Goal: Task Accomplishment & Management: Manage account settings

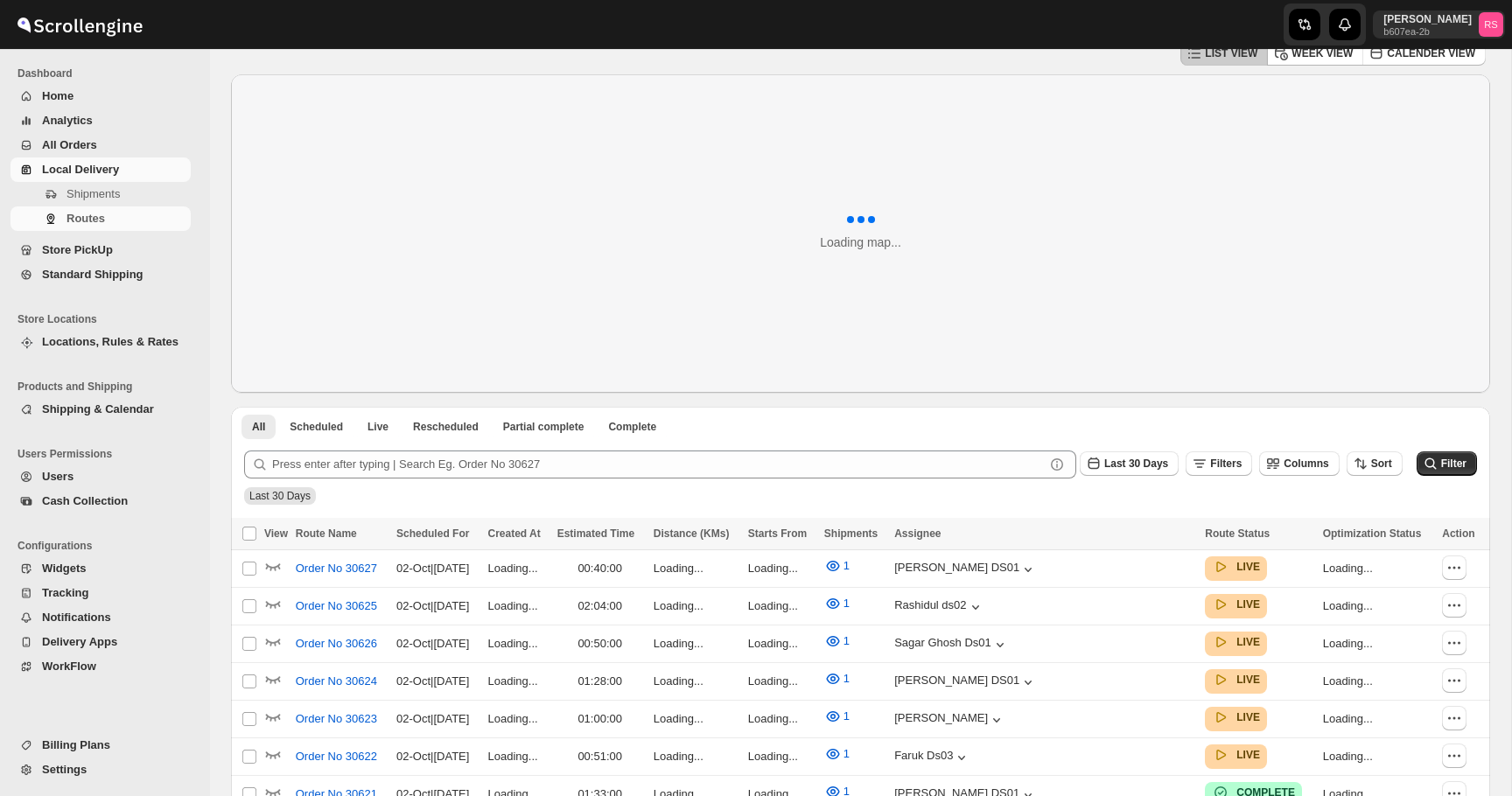
scroll to position [49, 0]
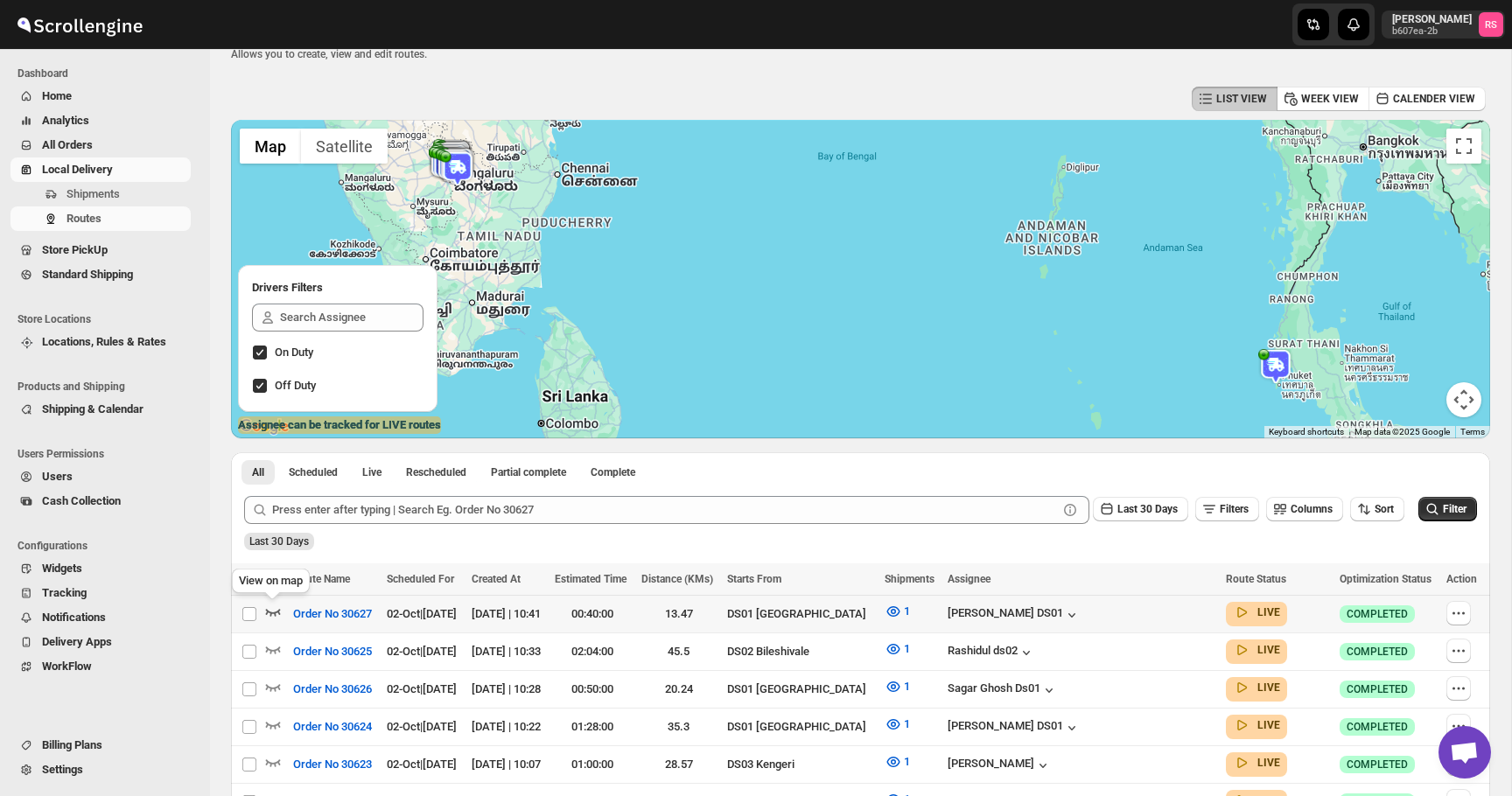
click at [275, 610] on icon "button" at bounding box center [273, 612] width 18 height 18
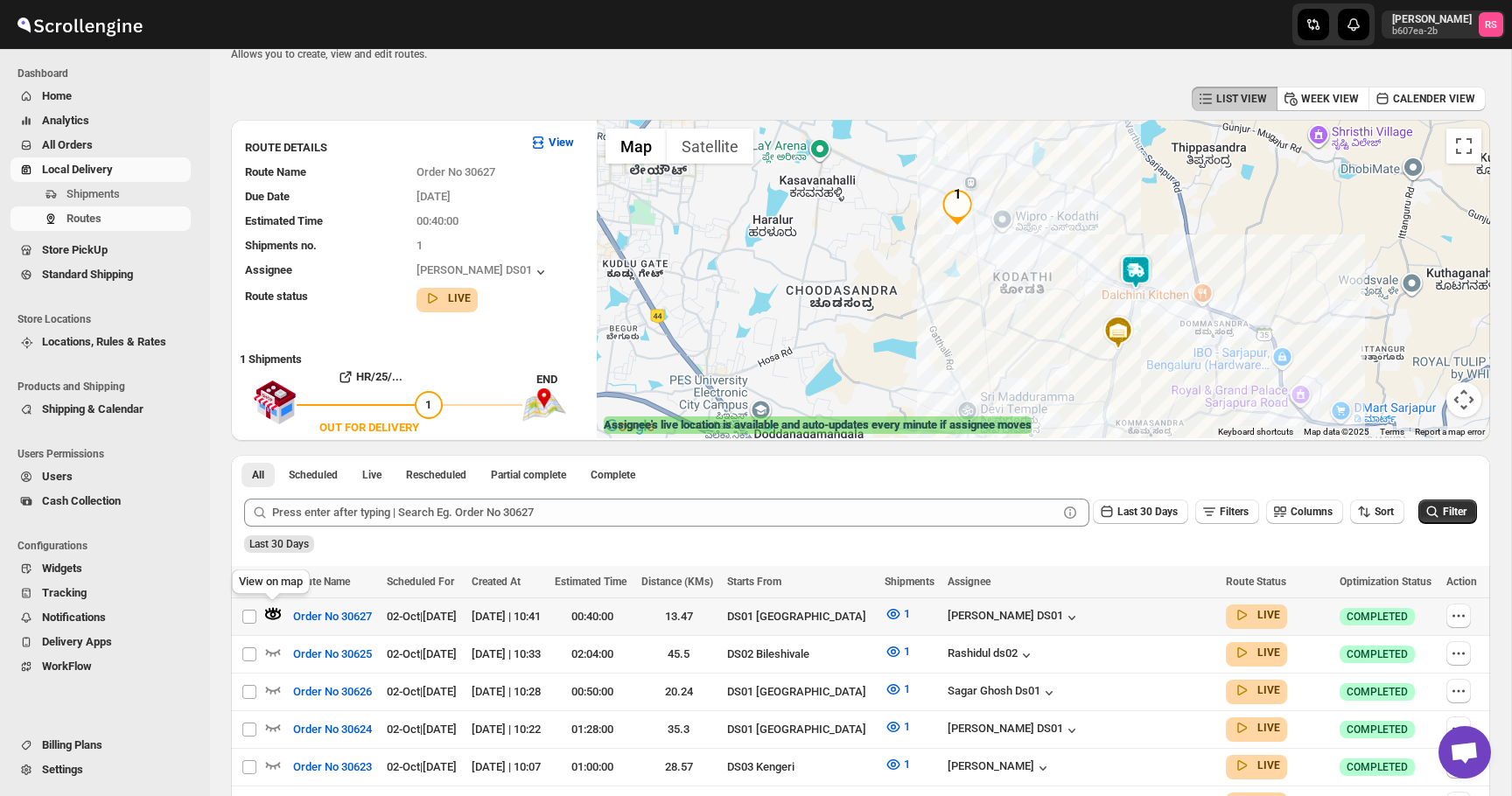
click at [270, 610] on icon "button" at bounding box center [270, 610] width 3 height 5
click at [1138, 273] on img at bounding box center [1136, 272] width 35 height 35
click at [1213, 190] on button "Close" at bounding box center [1204, 199] width 42 height 42
click at [278, 650] on icon "button" at bounding box center [274, 652] width 15 height 7
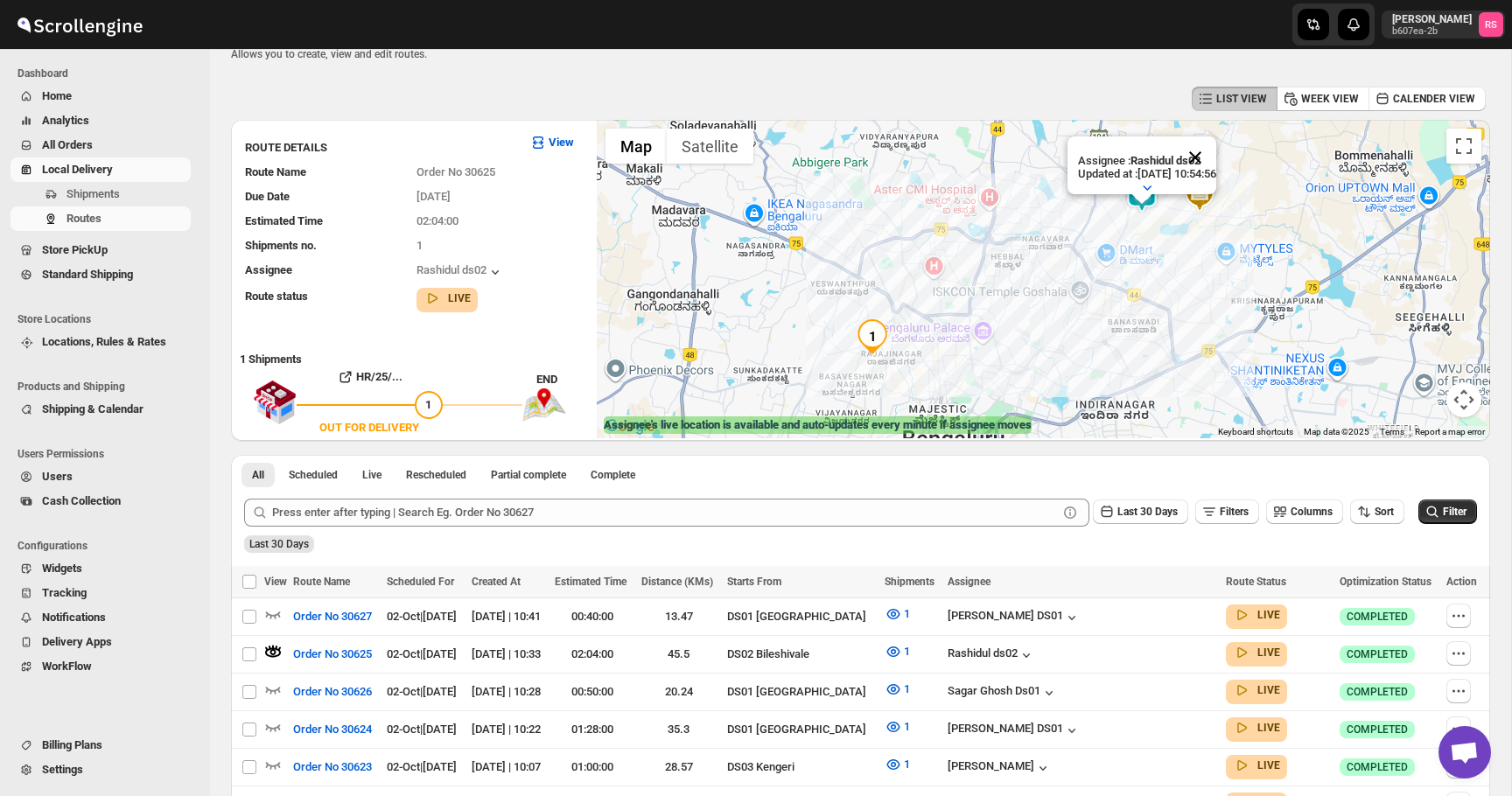
click at [1210, 157] on button "Close" at bounding box center [1195, 157] width 42 height 42
click at [272, 688] on icon "button" at bounding box center [274, 690] width 15 height 7
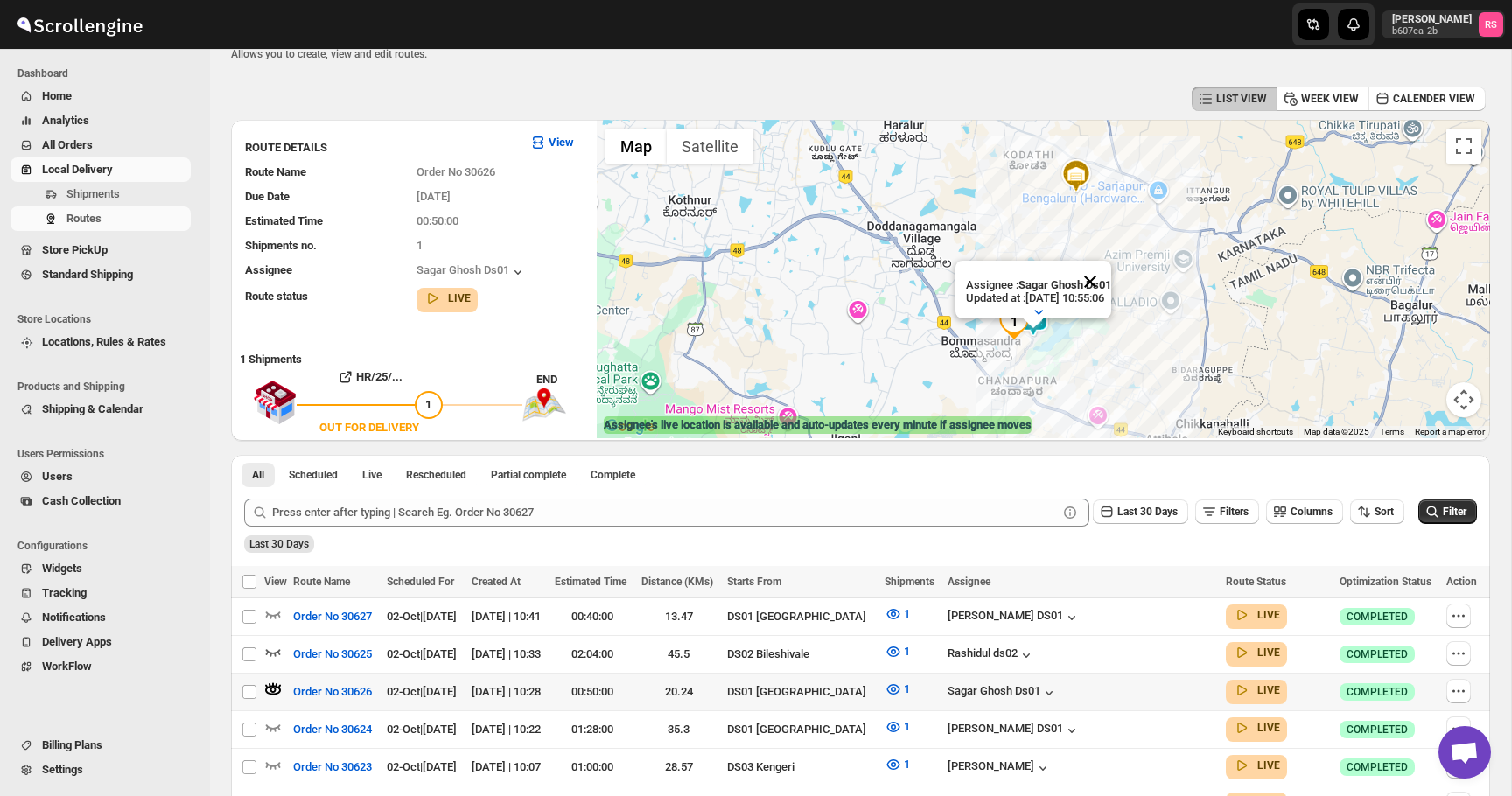
click at [1106, 279] on button "Close" at bounding box center [1090, 281] width 42 height 42
drag, startPoint x: 269, startPoint y: 720, endPoint x: 585, endPoint y: 601, distance: 337.7
click at [269, 720] on icon "button" at bounding box center [273, 727] width 18 height 18
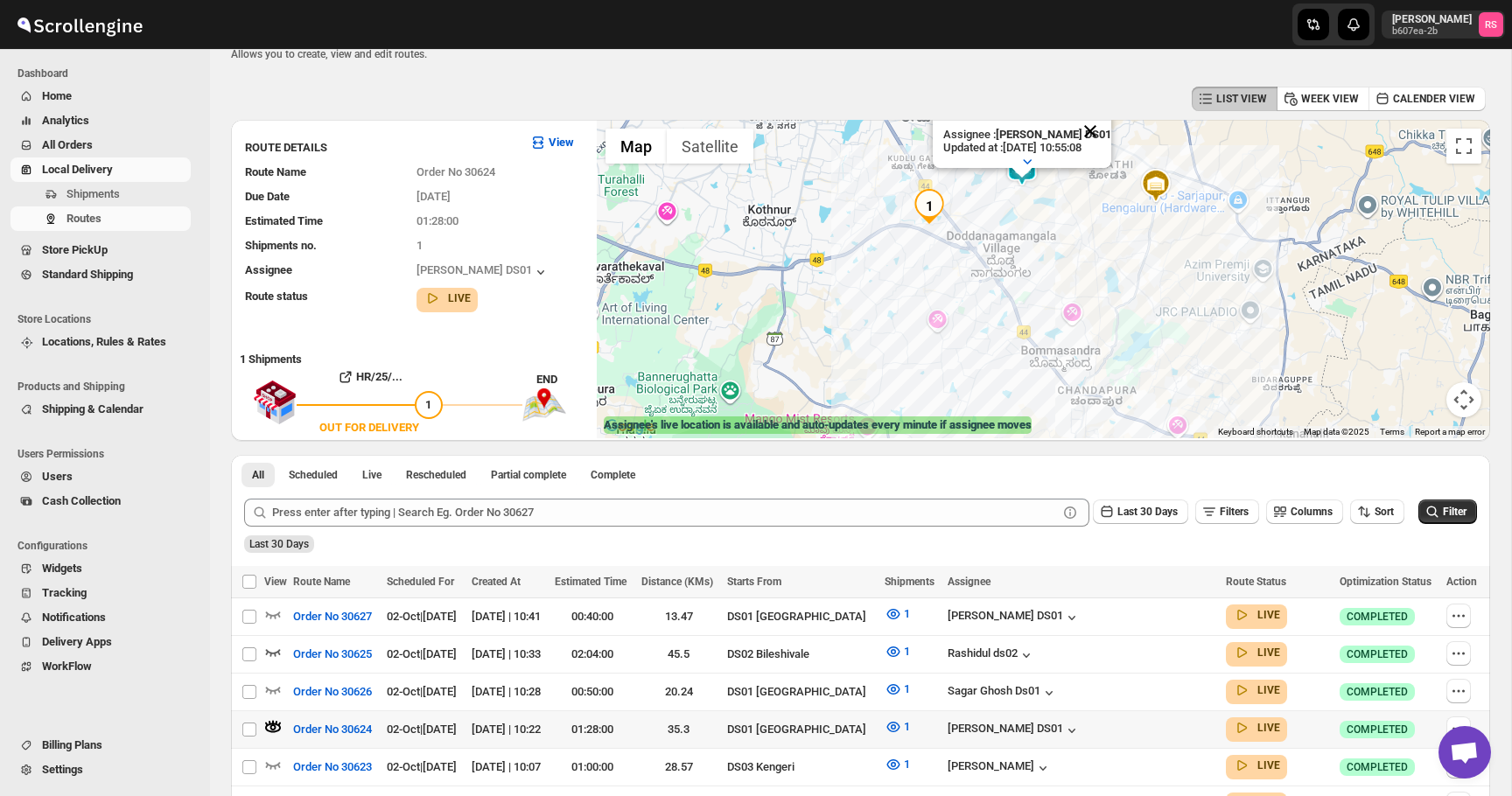
click at [1103, 127] on button "Close" at bounding box center [1090, 131] width 42 height 42
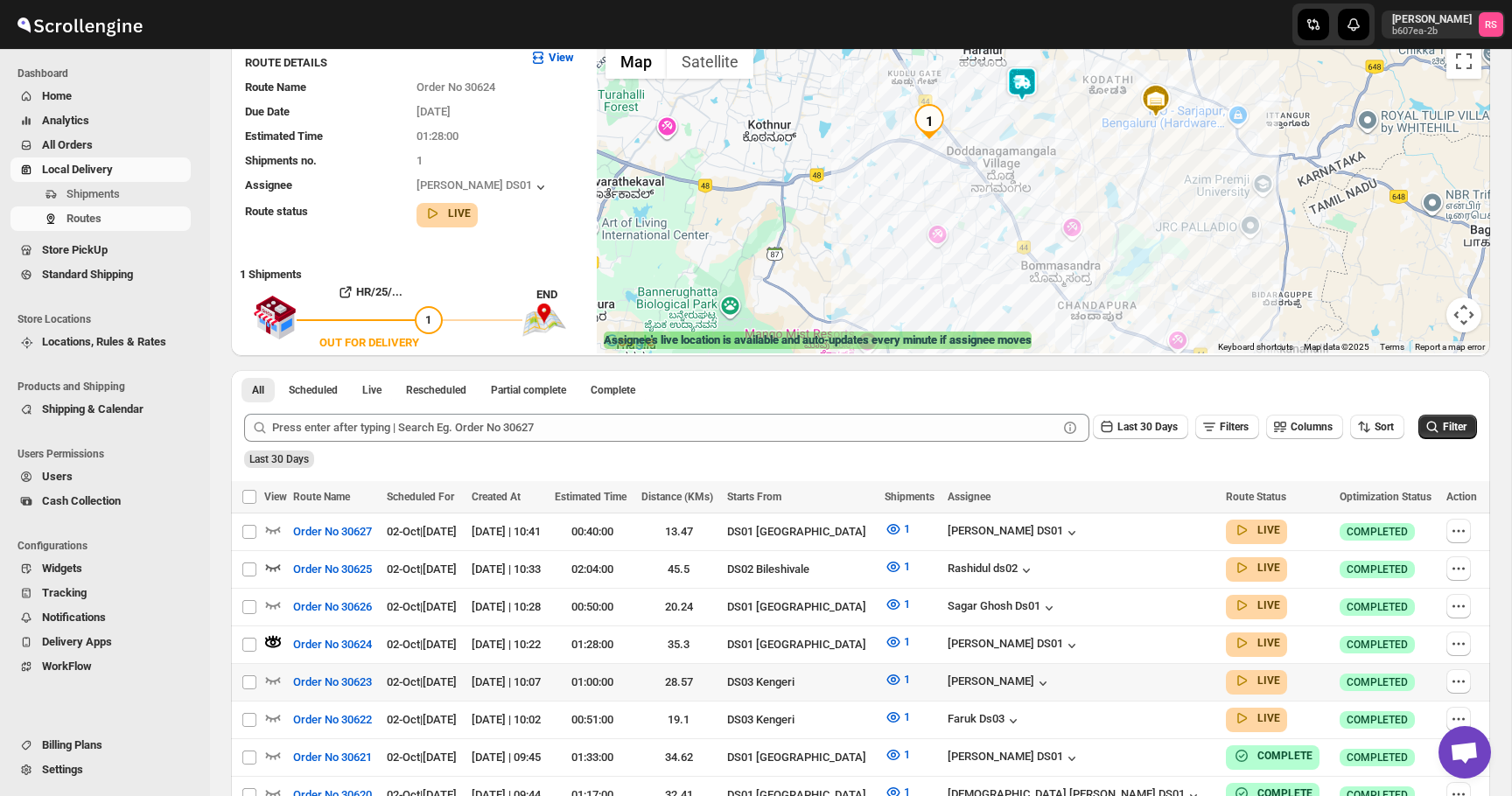
click at [284, 672] on div at bounding box center [276, 682] width 24 height 23
click at [278, 673] on icon "button" at bounding box center [273, 679] width 18 height 18
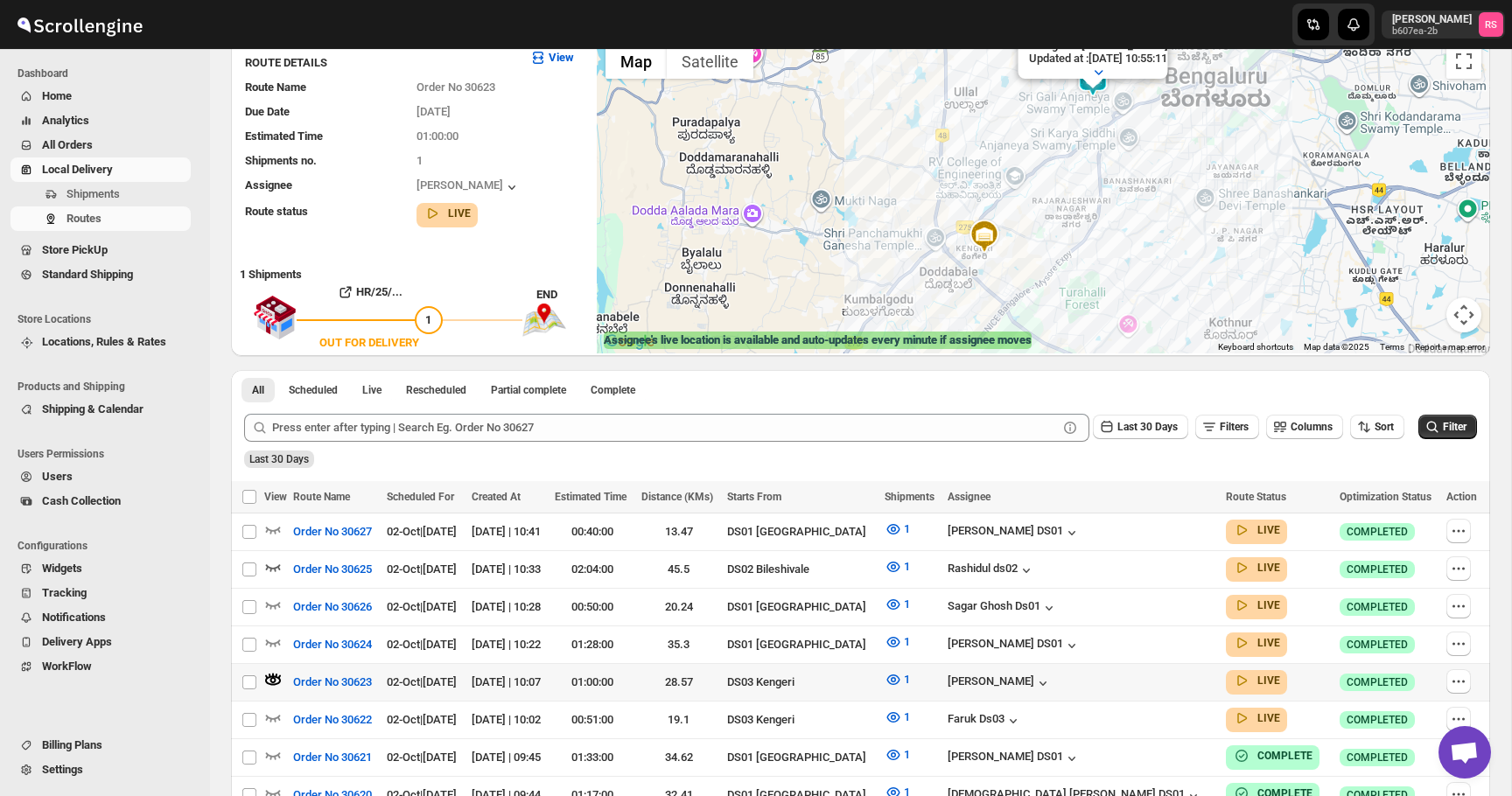
scroll to position [0, 0]
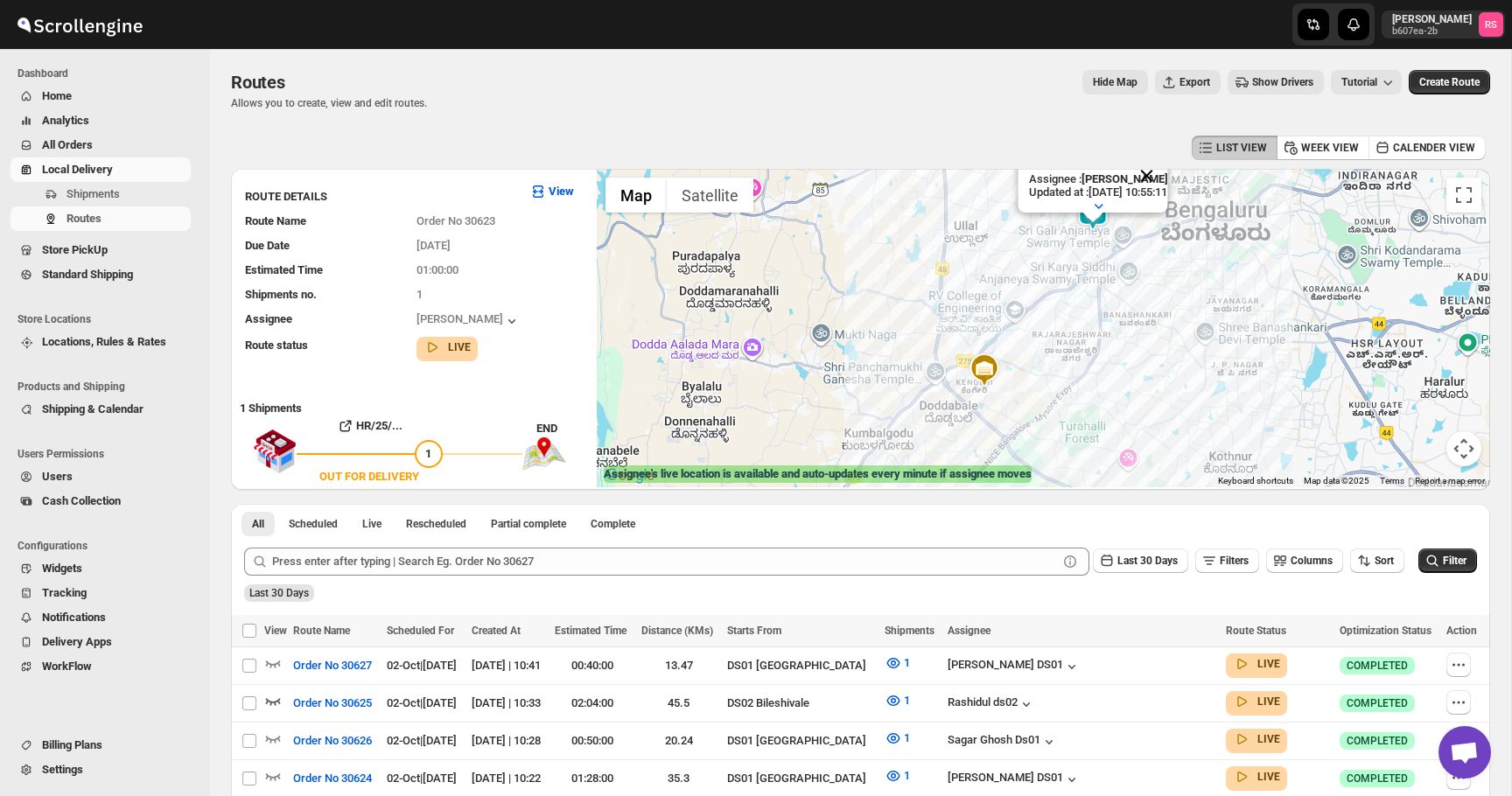
click at [1165, 179] on button "Close" at bounding box center [1146, 176] width 42 height 42
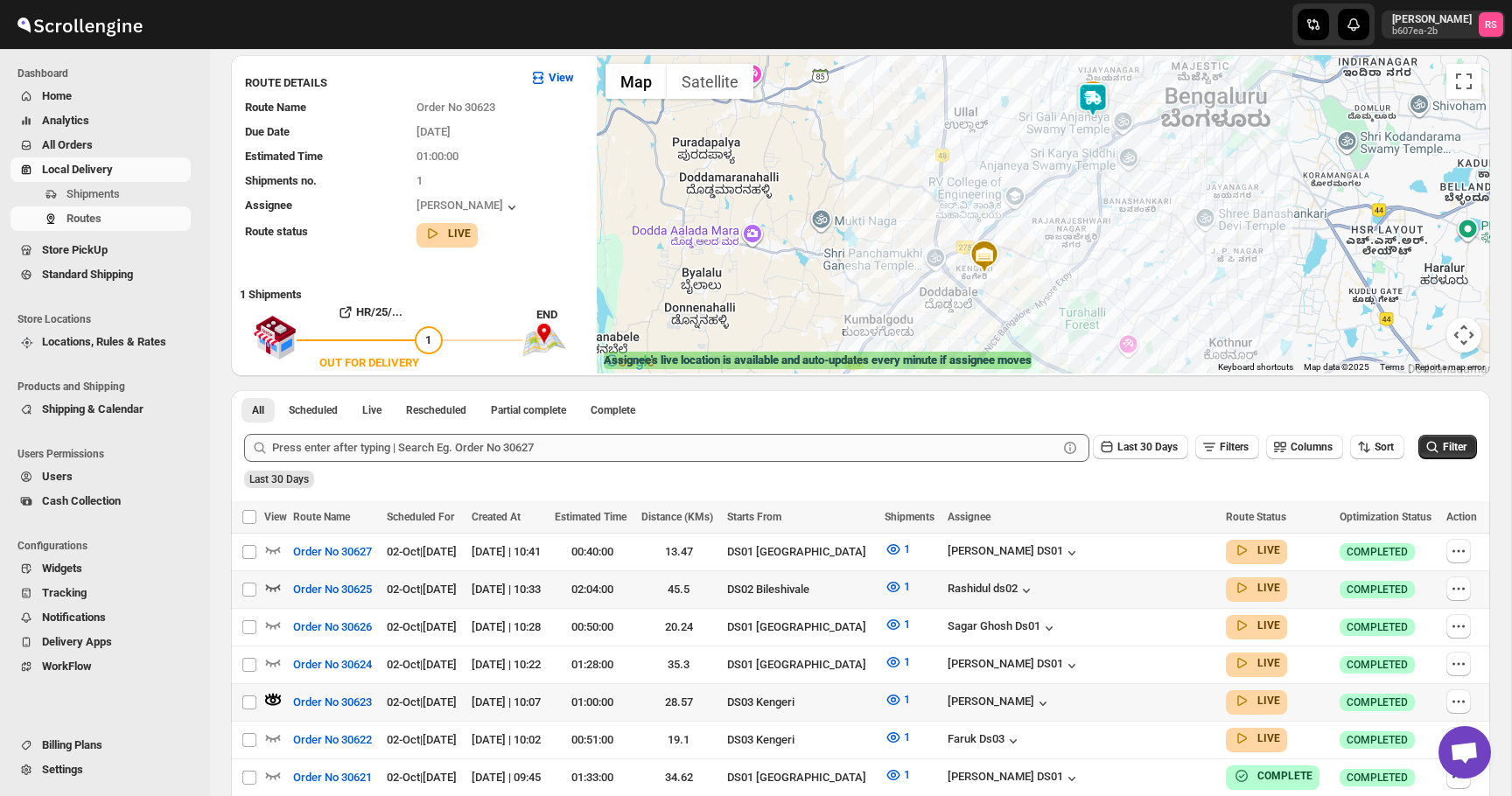
scroll to position [117, 0]
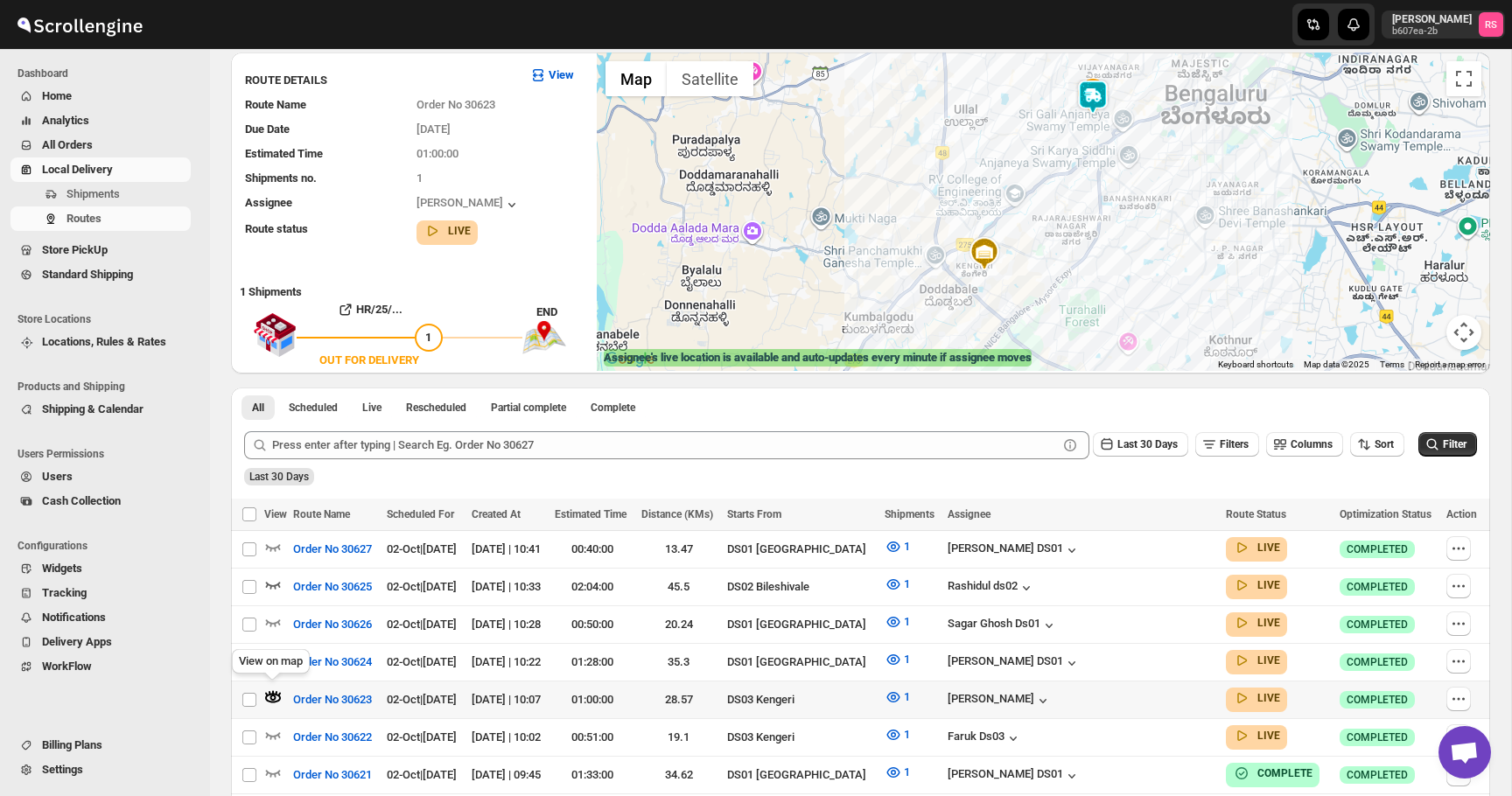
click at [276, 692] on icon "button" at bounding box center [276, 693] width 3 height 5
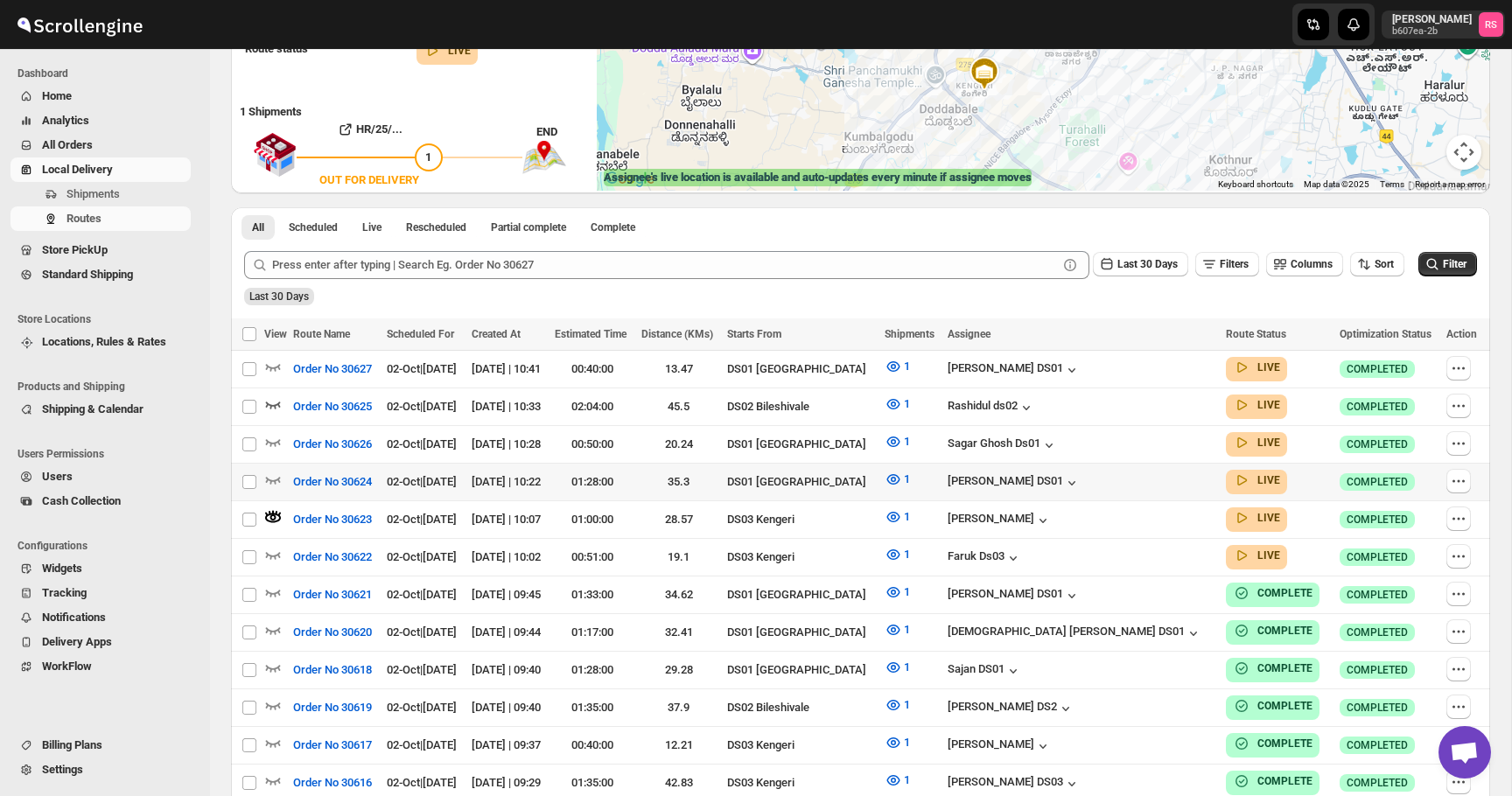
scroll to position [310, 0]
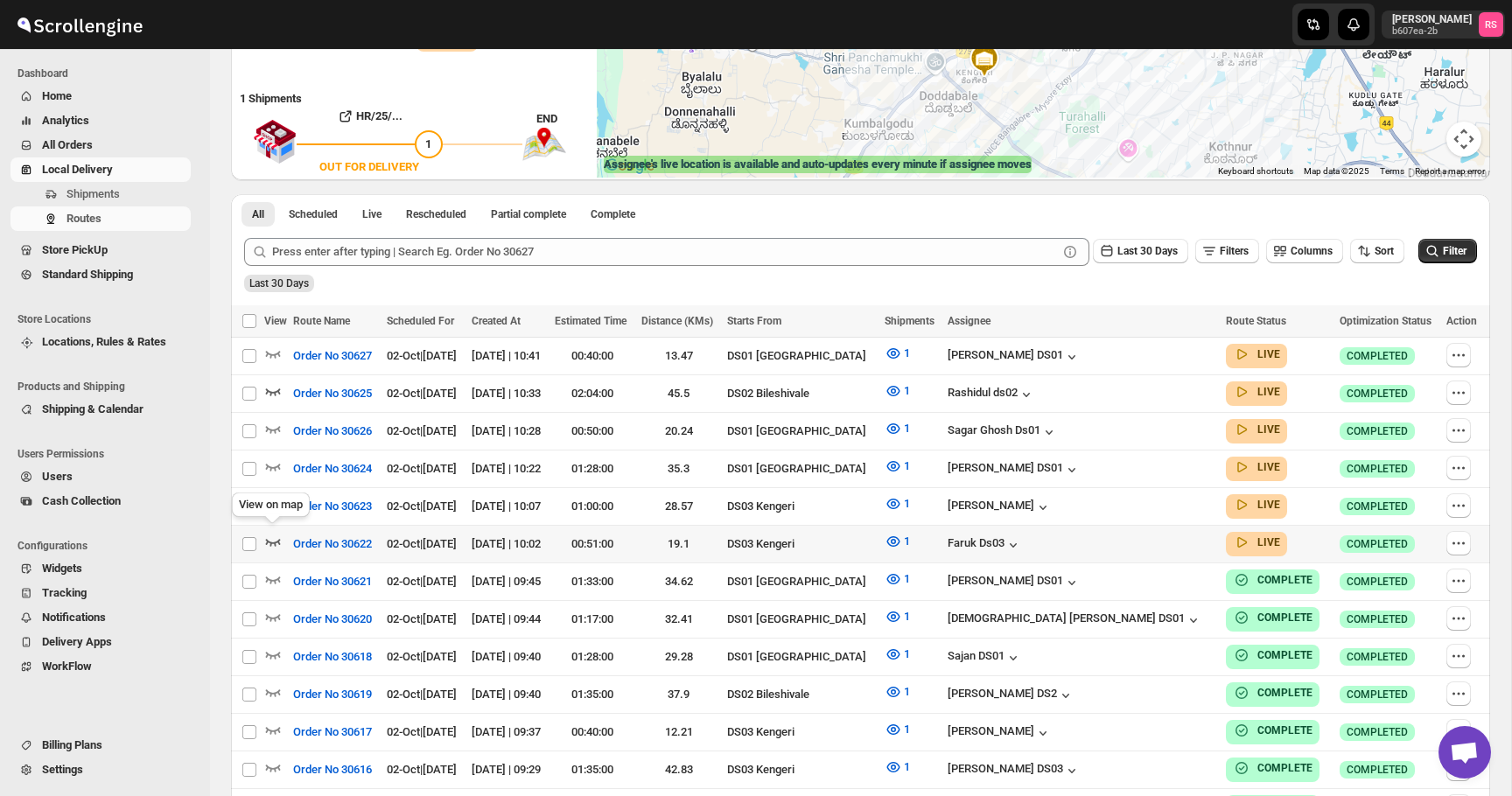
click at [279, 539] on icon "button" at bounding box center [274, 542] width 15 height 7
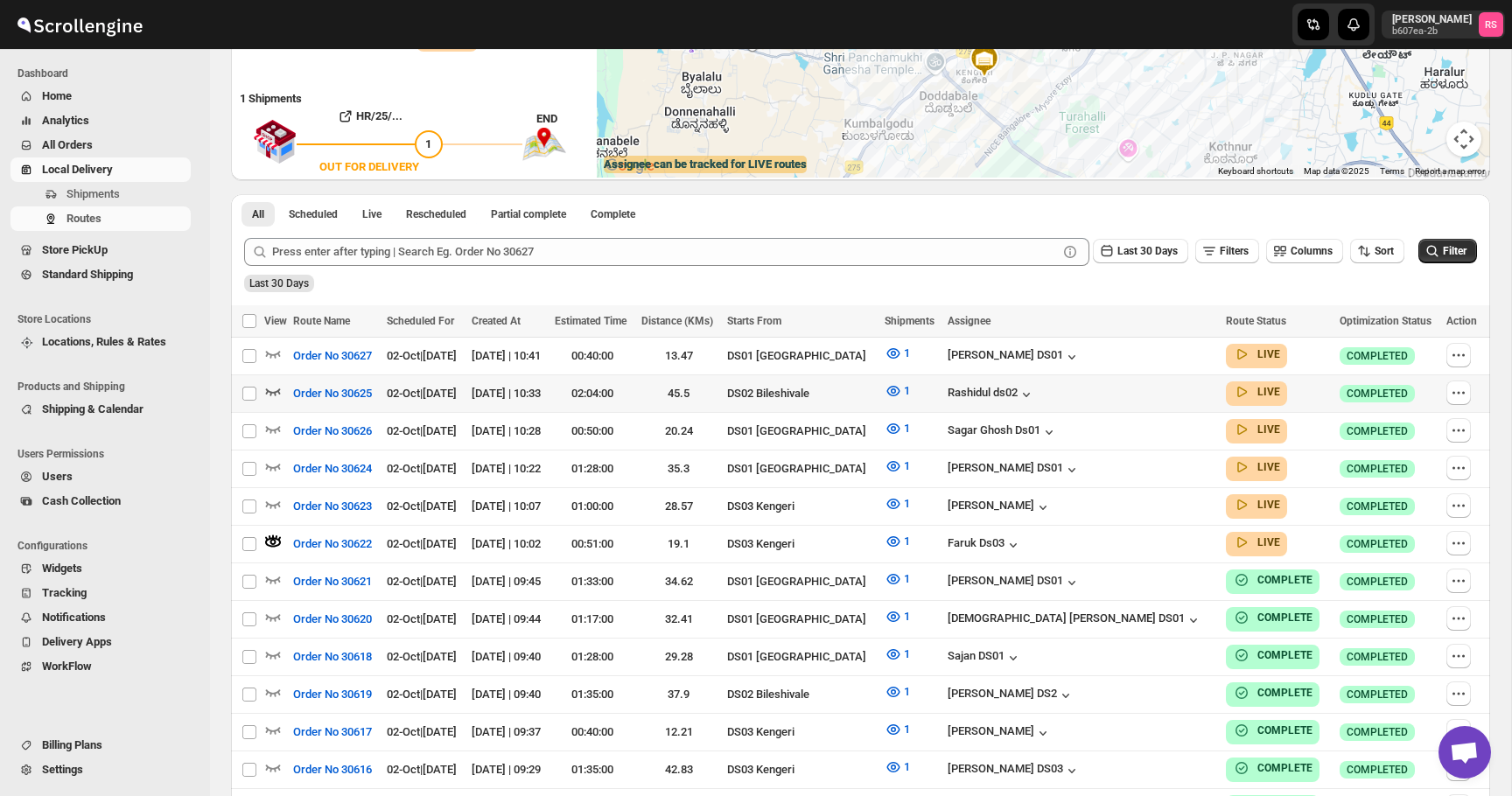
scroll to position [0, 0]
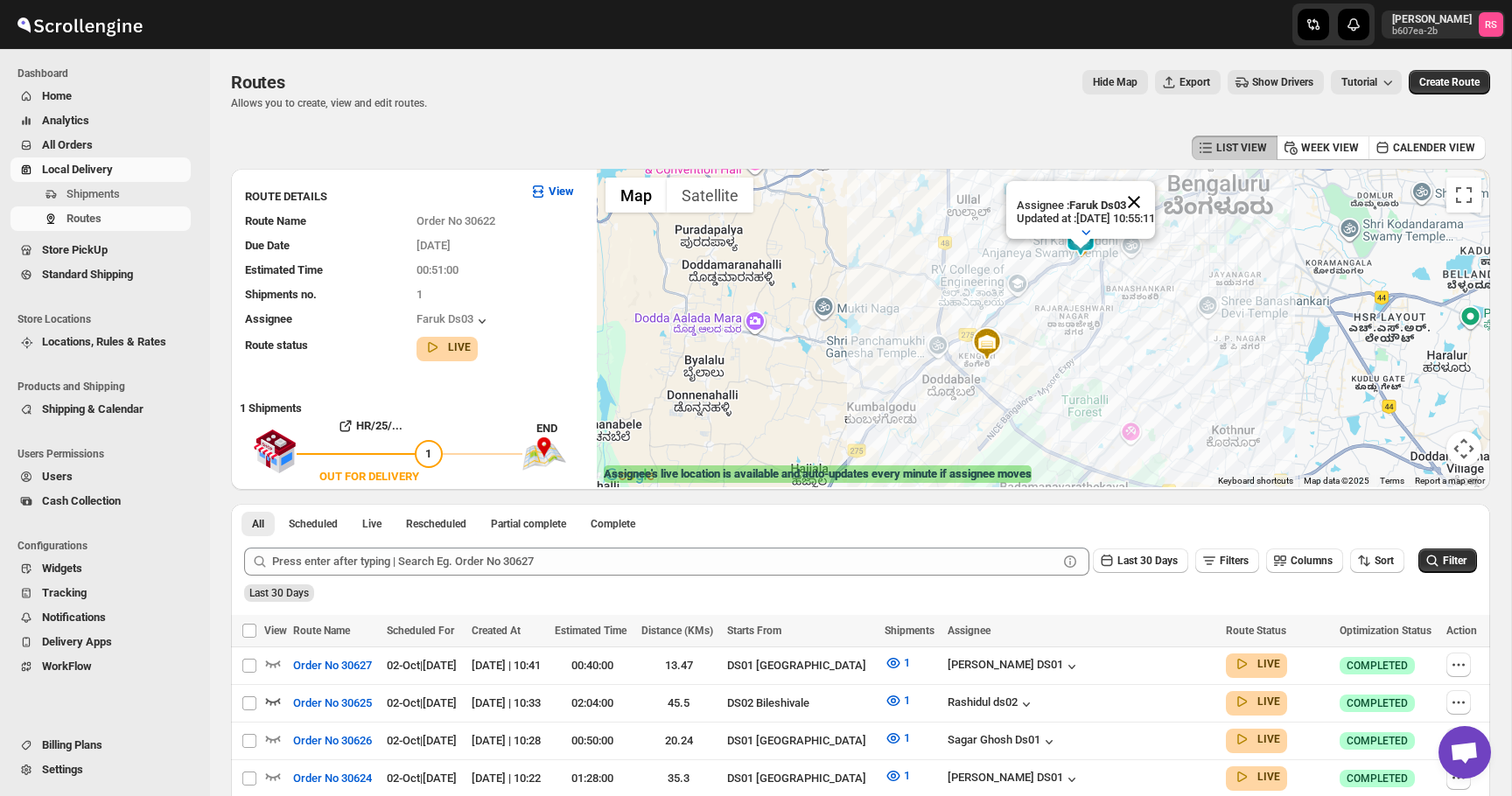
click at [1151, 191] on button "Close" at bounding box center [1134, 202] width 42 height 42
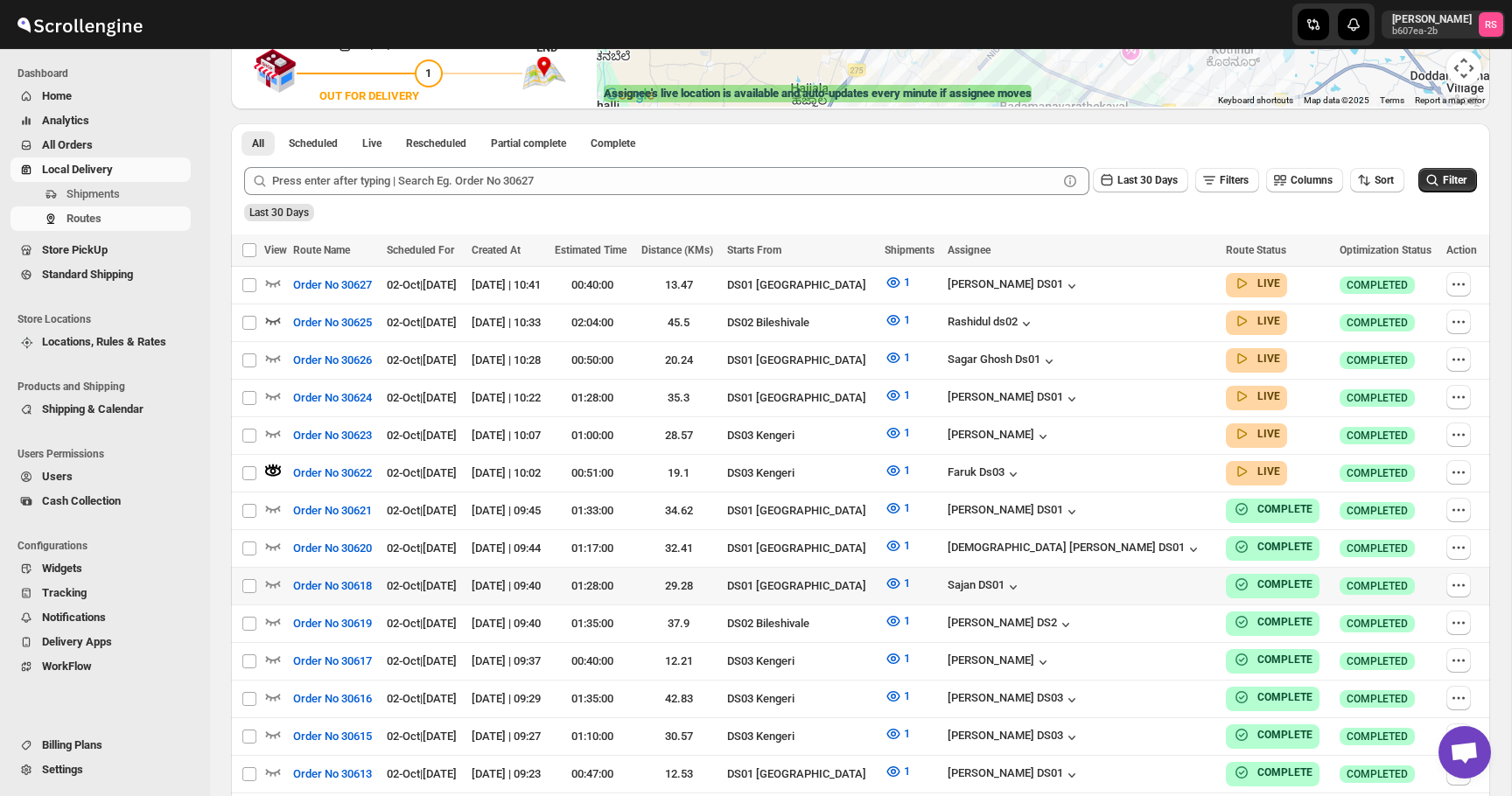
scroll to position [346, 0]
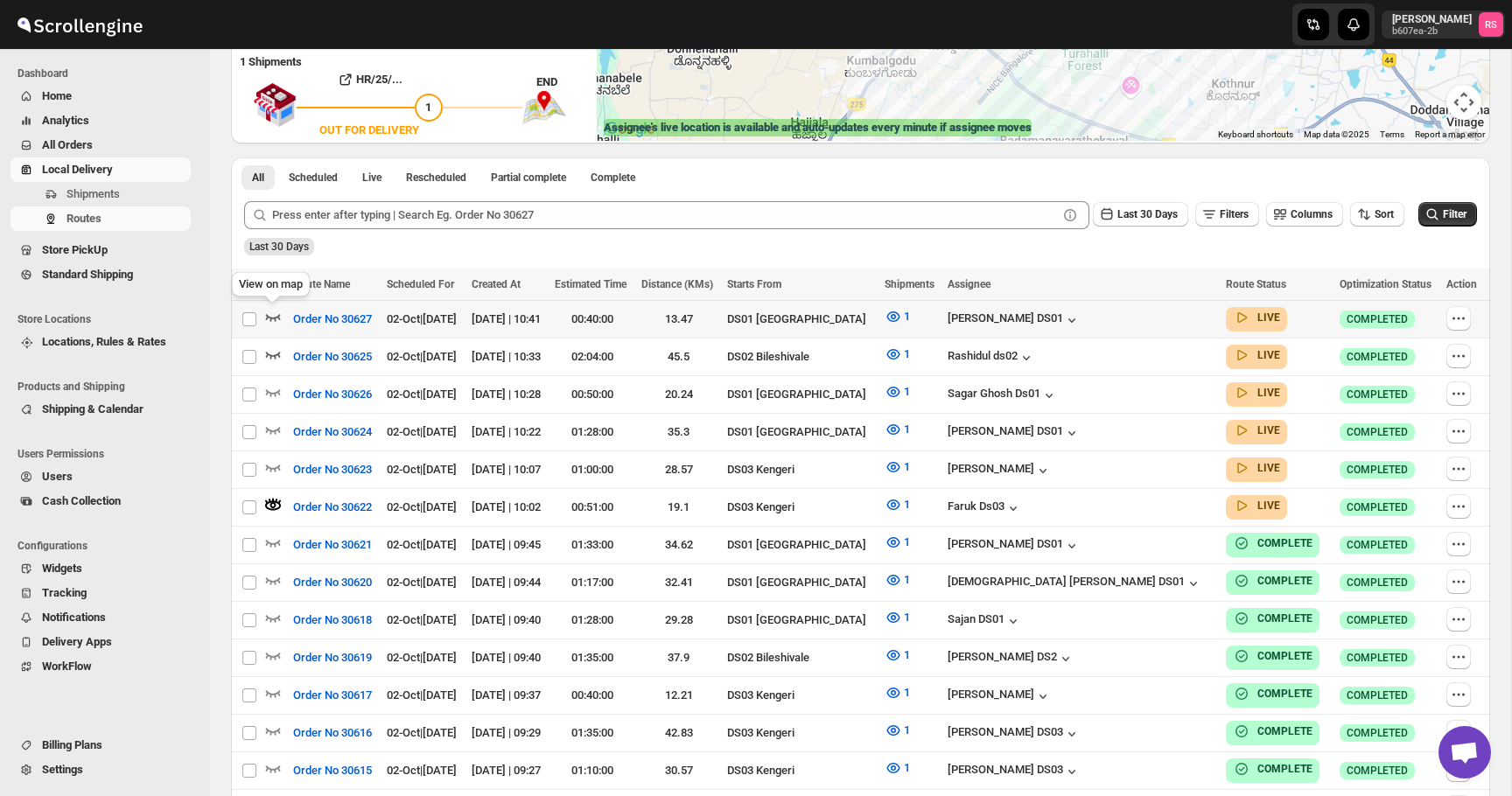
click at [279, 320] on icon "button" at bounding box center [273, 316] width 18 height 18
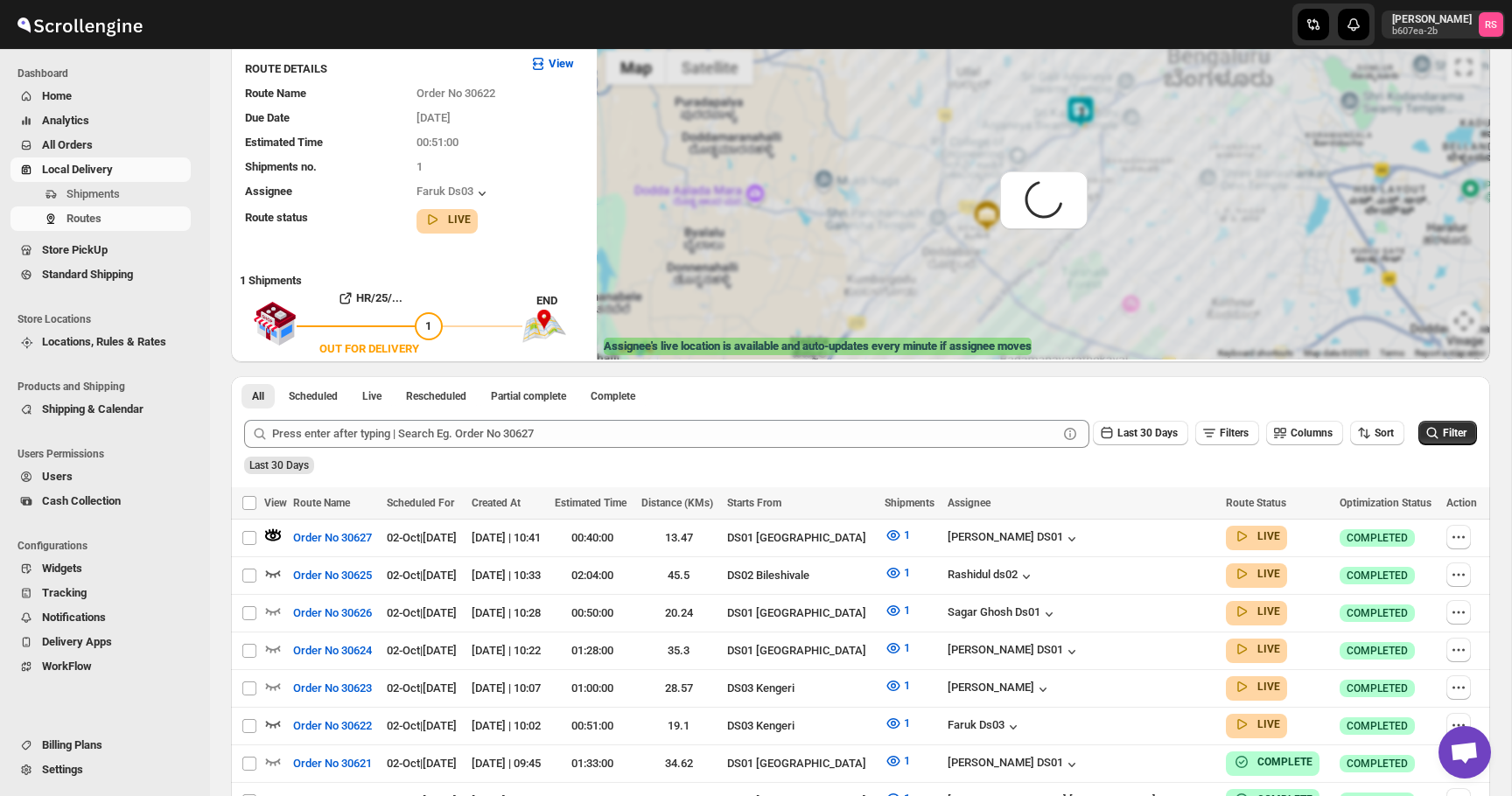
scroll to position [0, 0]
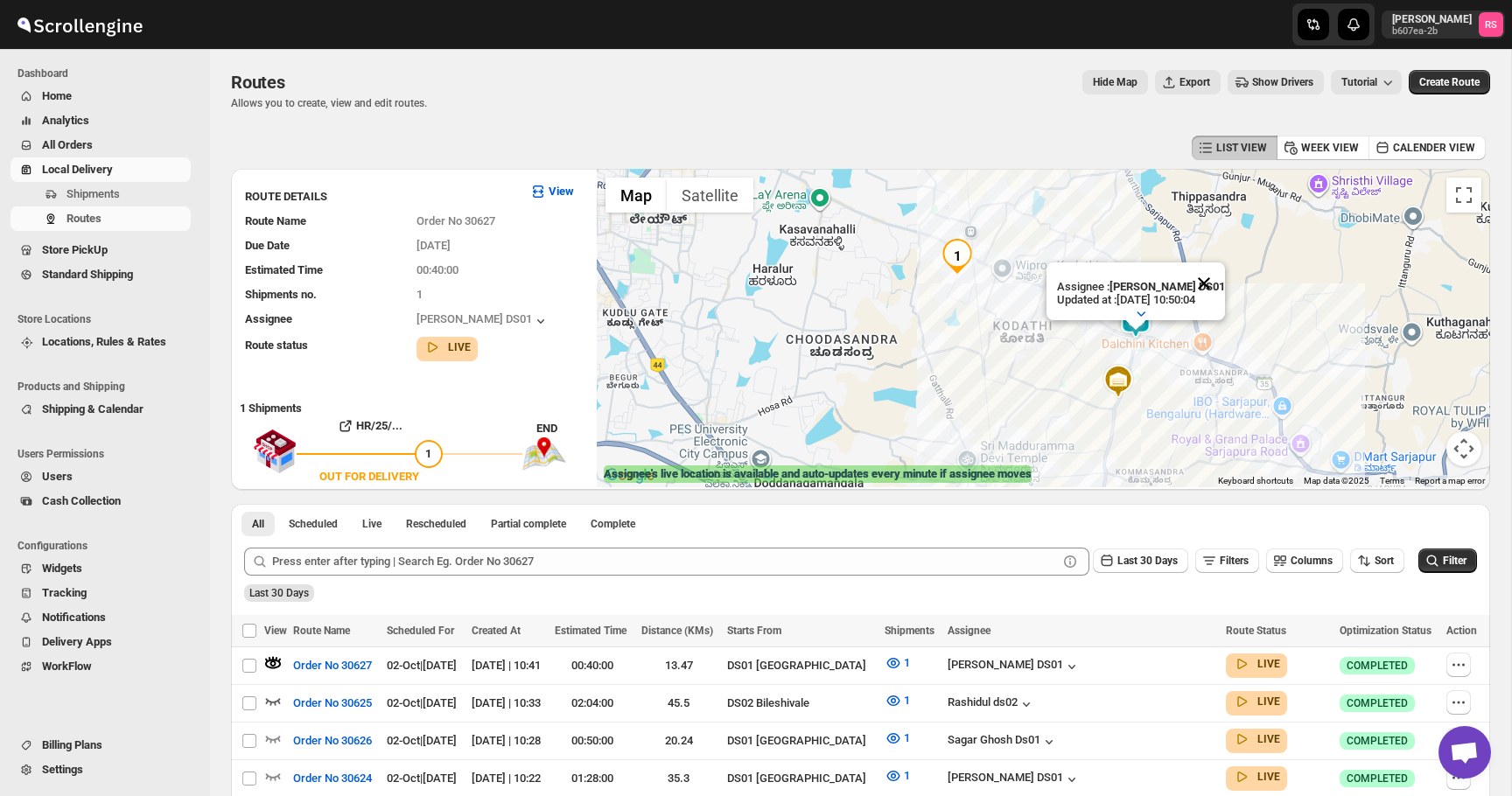
click at [1213, 279] on button "Close" at bounding box center [1204, 283] width 42 height 42
